Goal: Find specific page/section: Find specific page/section

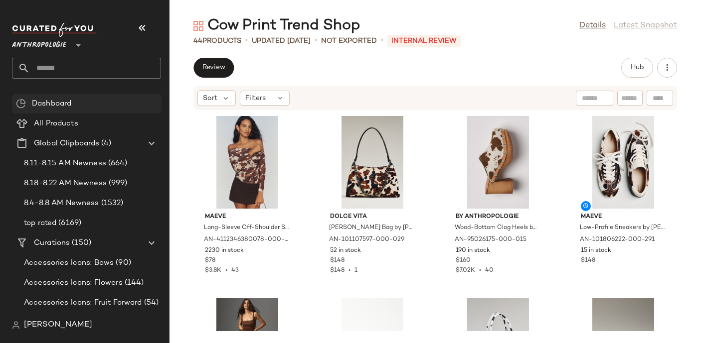
click at [78, 107] on div "Dashboard" at bounding box center [93, 103] width 129 height 11
